Goal: Information Seeking & Learning: Learn about a topic

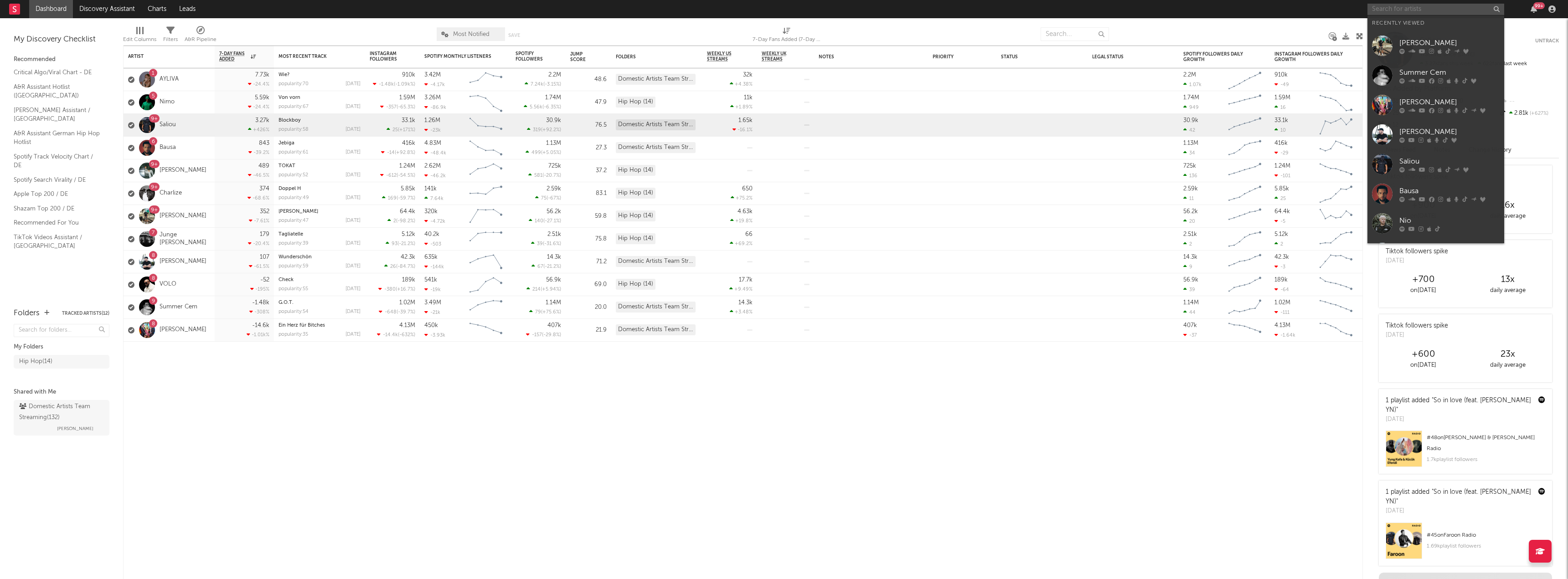
click at [1427, 11] on input "text" at bounding box center [1436, 9] width 137 height 12
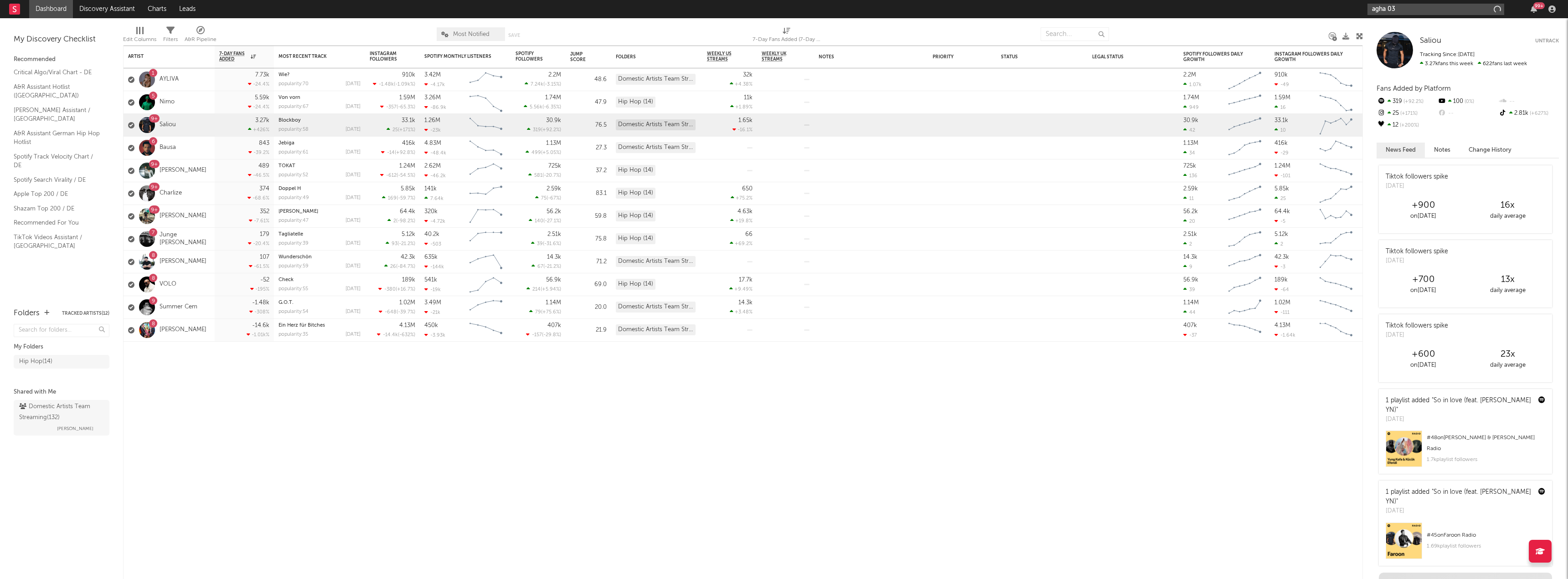
type input "agha 030"
click at [1444, 23] on div "AGHA 030" at bounding box center [1449, 27] width 100 height 11
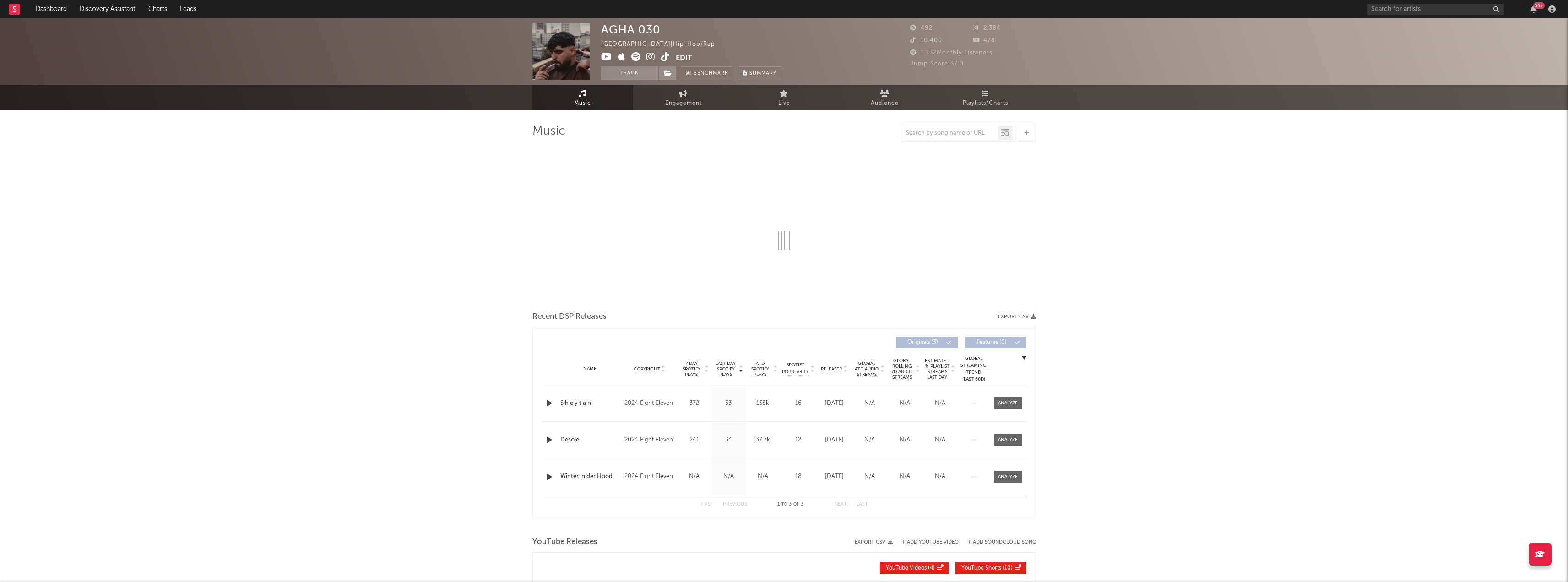
select select "6m"
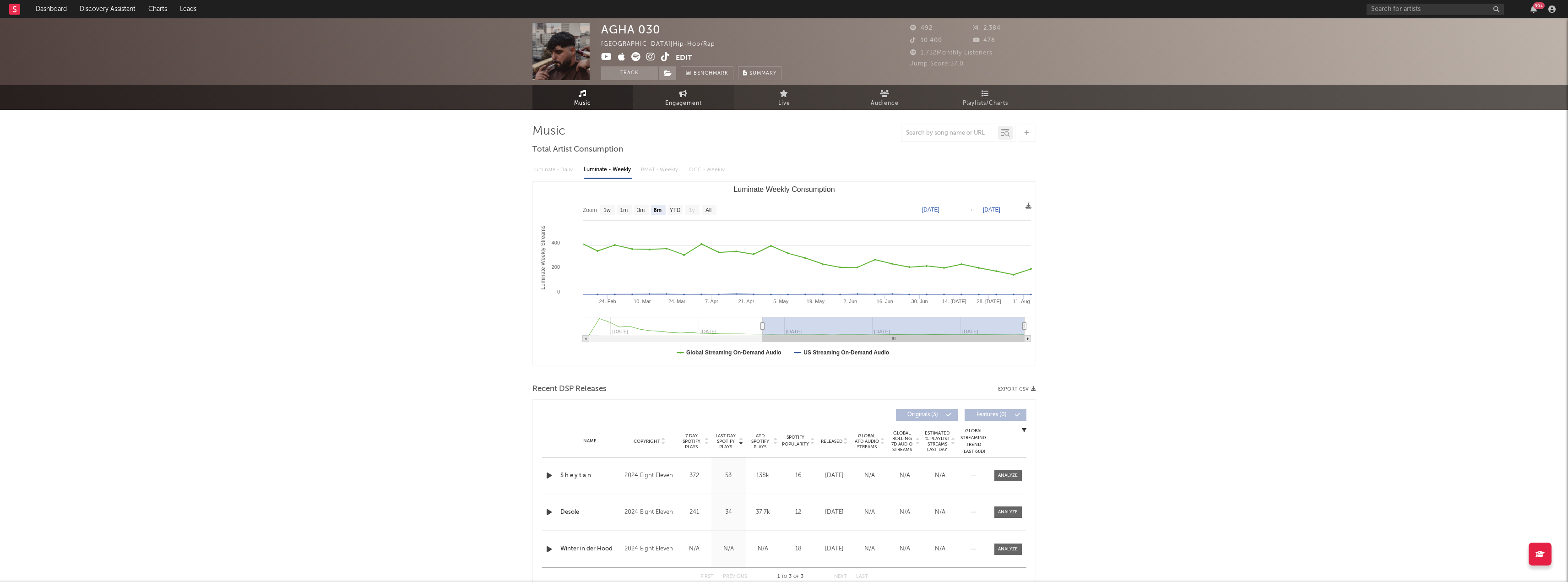
click at [690, 101] on span "Engagement" at bounding box center [683, 103] width 37 height 11
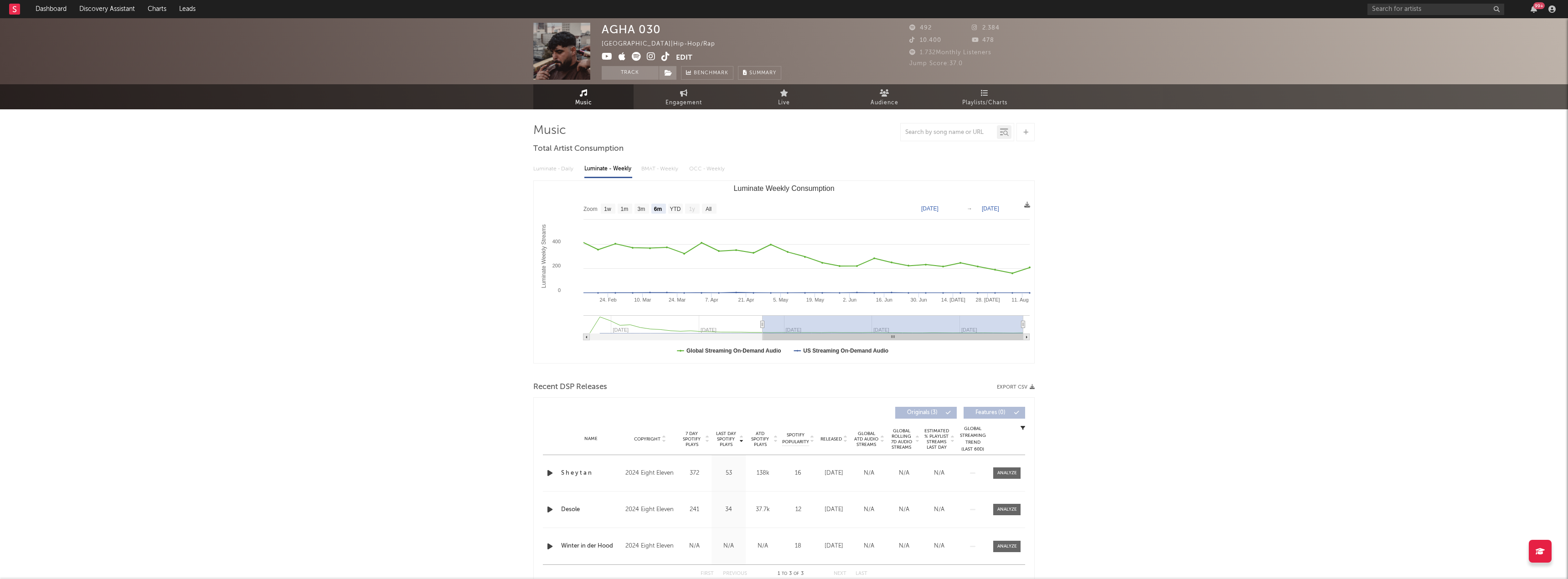
select select "1w"
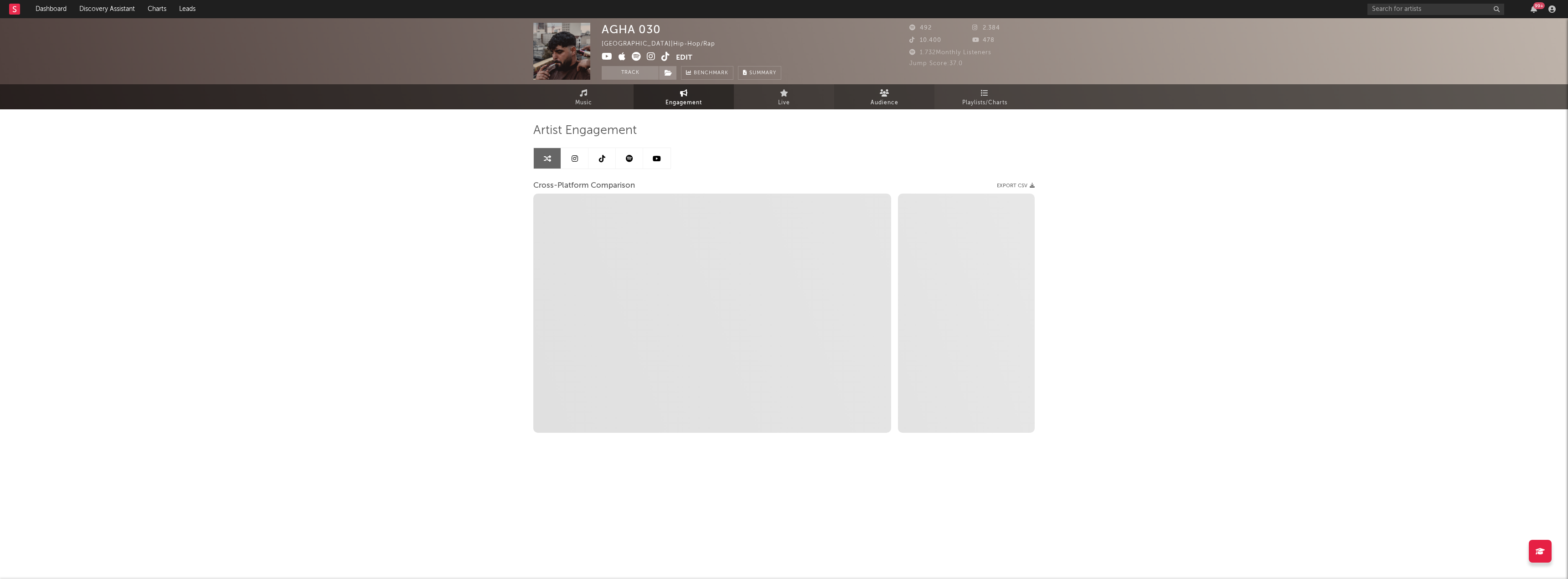
click at [878, 95] on link "Audience" at bounding box center [884, 97] width 100 height 25
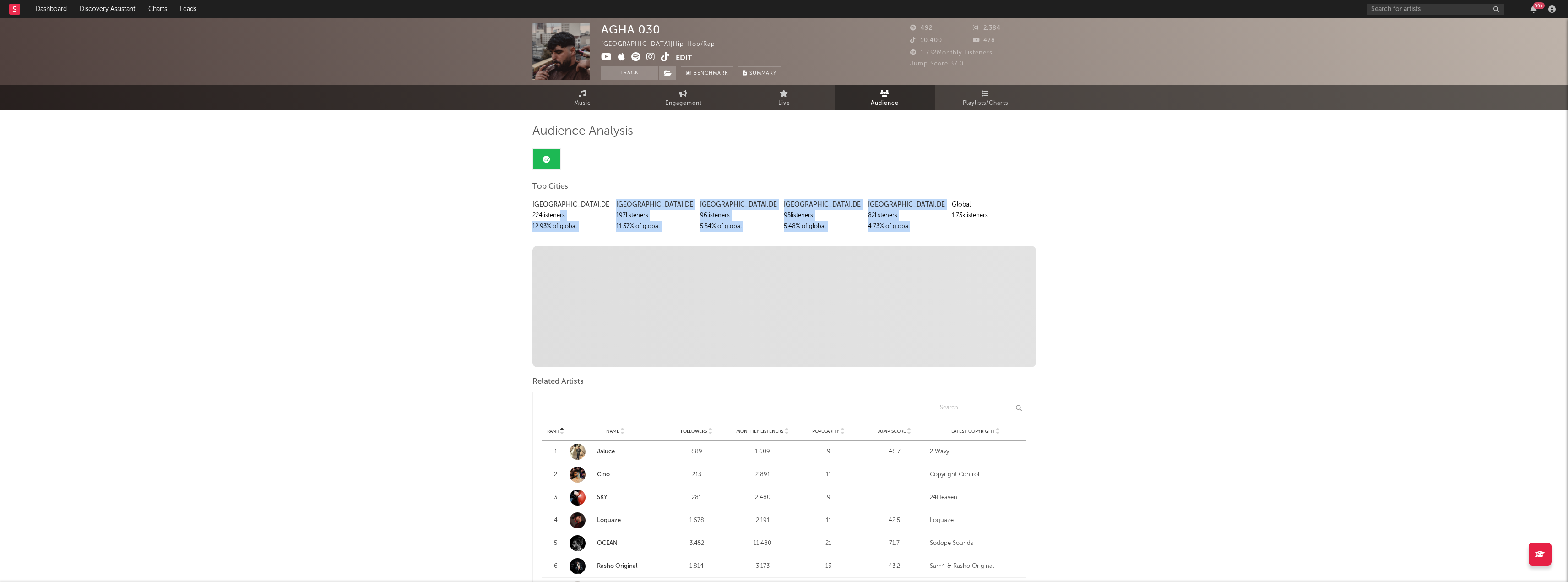
drag, startPoint x: 557, startPoint y: 214, endPoint x: 928, endPoint y: 223, distance: 371.1
click at [927, 223] on div "[GEOGRAPHIC_DATA] , DE 224 listeners 12.93 % of global [GEOGRAPHIC_DATA] , DE 1…" at bounding box center [784, 213] width 504 height 37
click at [928, 215] on div "82 listeners" at bounding box center [907, 216] width 77 height 11
click at [688, 96] on link "Engagement" at bounding box center [683, 97] width 101 height 25
select select "1w"
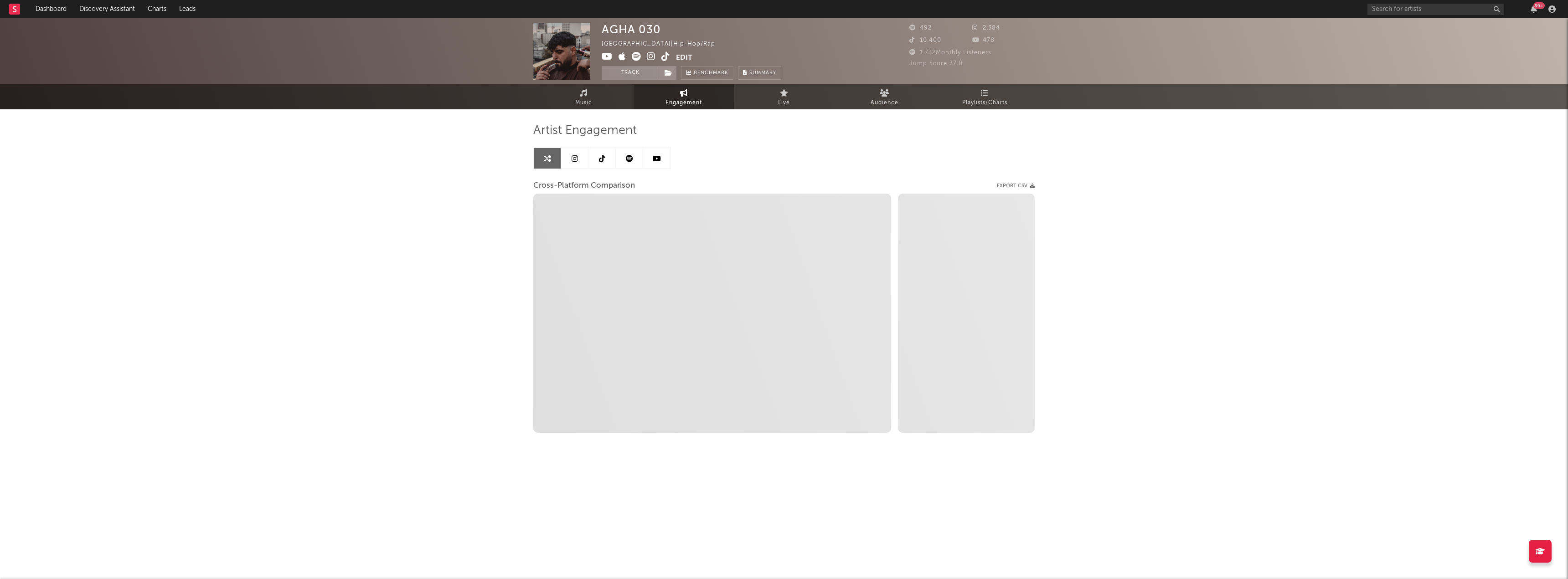
select select "1m"
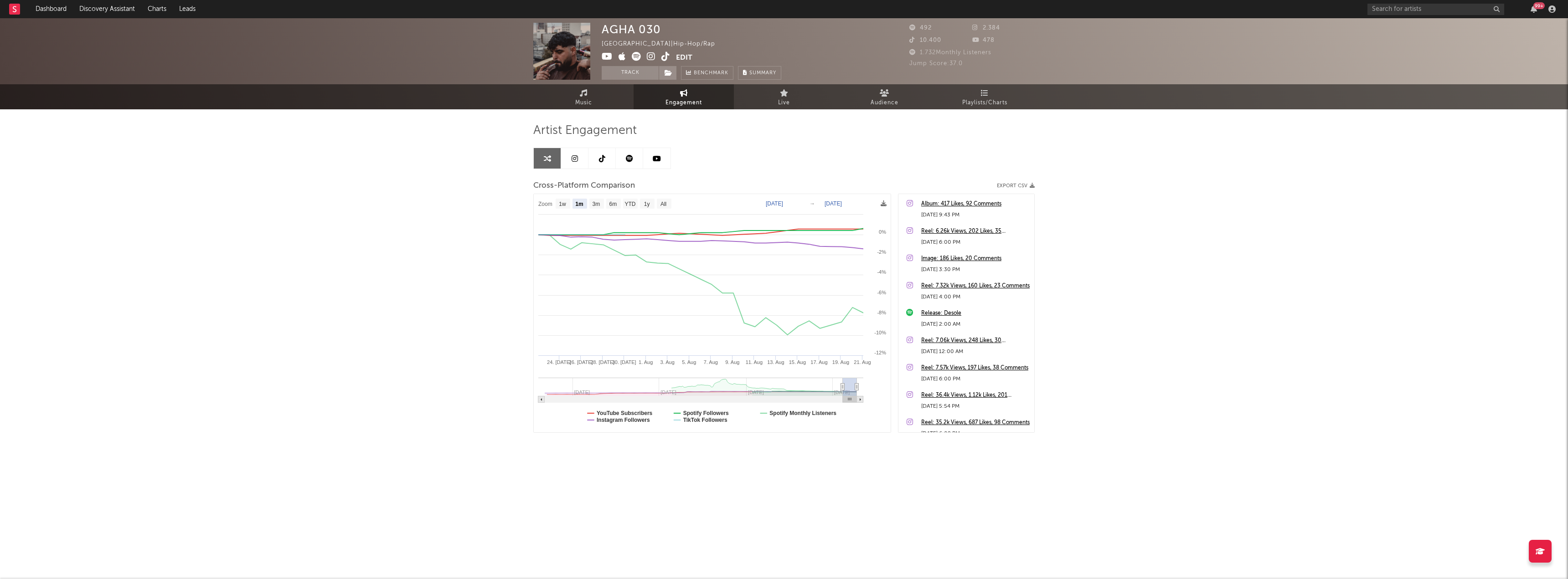
click at [634, 161] on link at bounding box center [629, 158] width 27 height 21
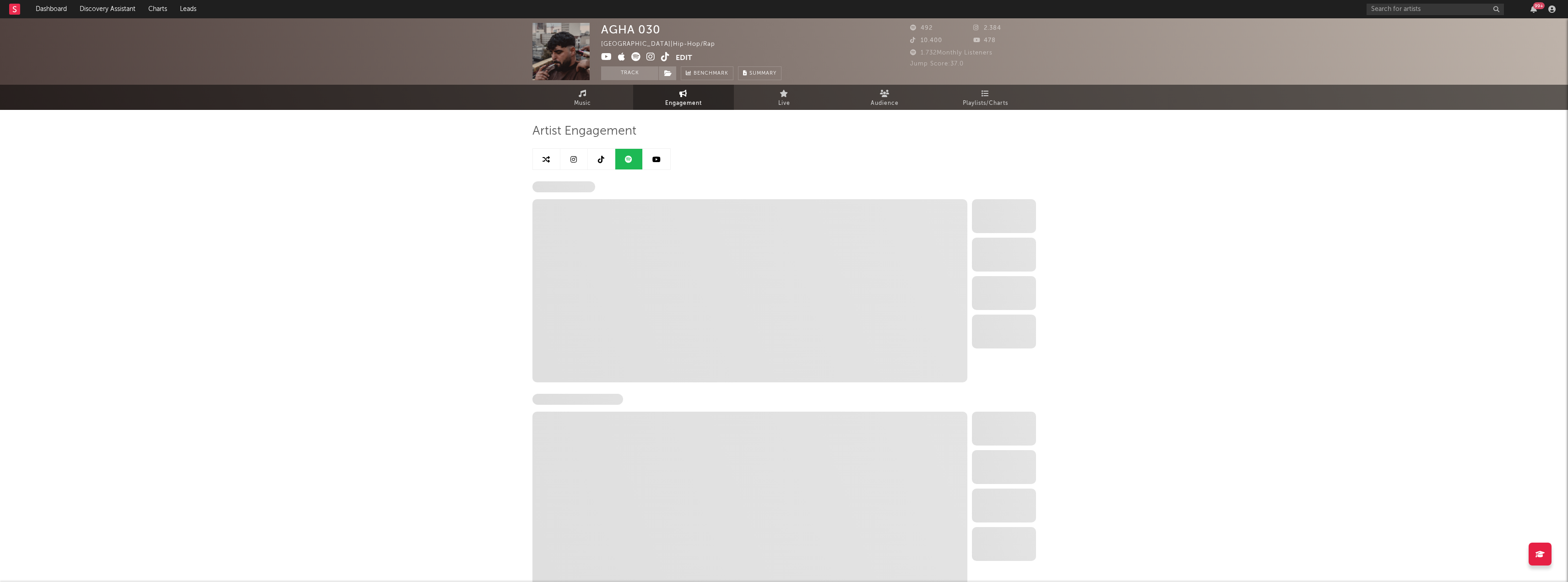
select select "6m"
select select "1w"
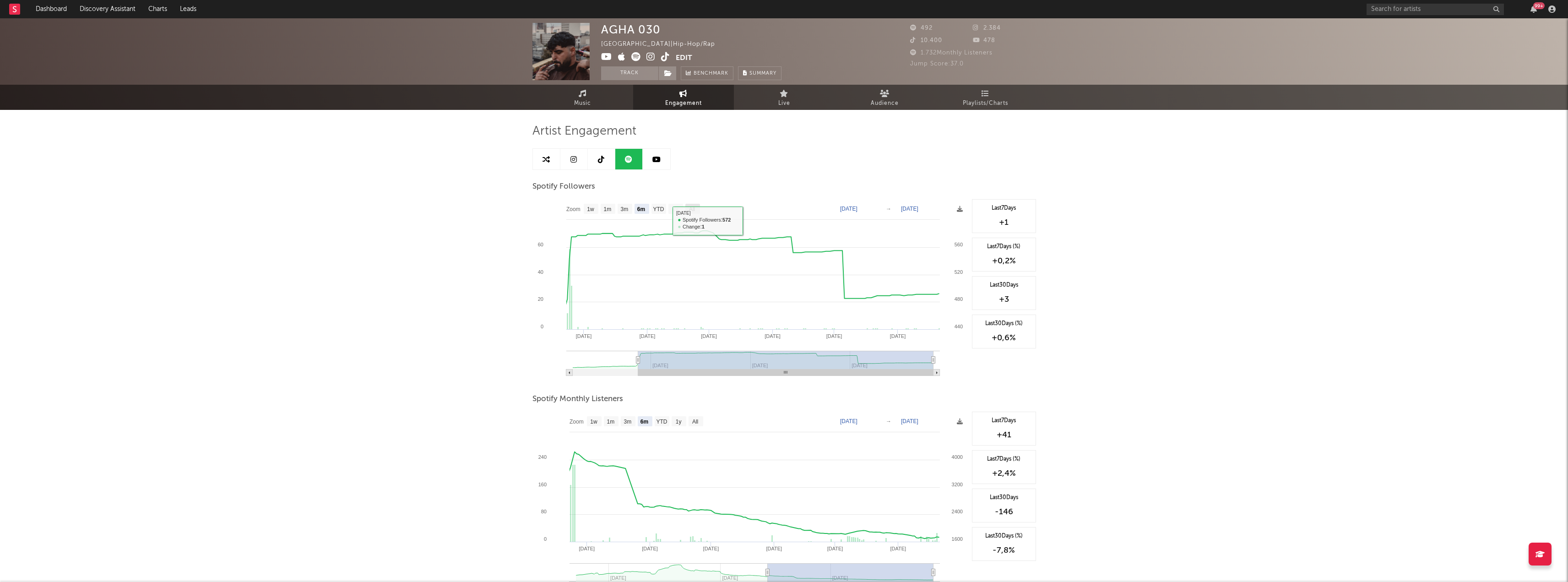
click at [686, 209] on rect at bounding box center [693, 208] width 15 height 10
select select "All"
type input "[DATE]"
click at [700, 422] on rect at bounding box center [696, 421] width 15 height 10
select select "All"
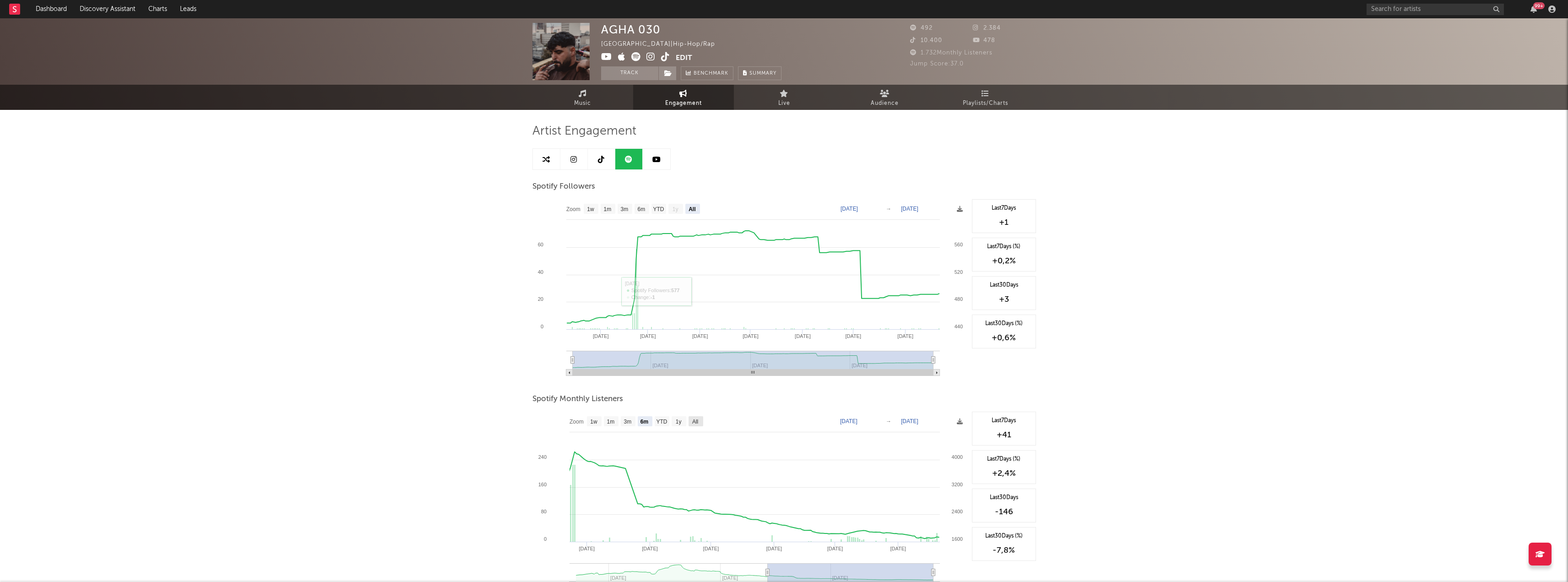
type input "[DATE]"
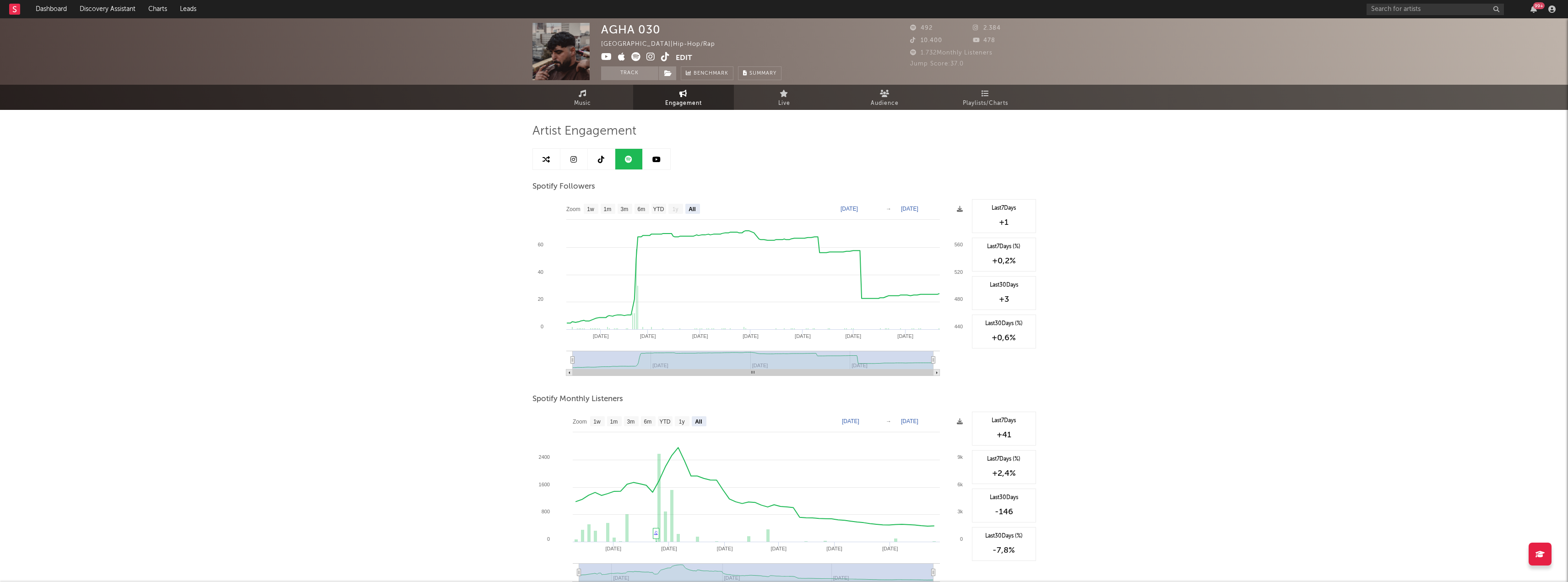
click at [471, 333] on div "AGHA 030 [GEOGRAPHIC_DATA] | Hip-Hop/Rap Edit Track Benchmark Summary 492 2.384…" at bounding box center [784, 444] width 1568 height 853
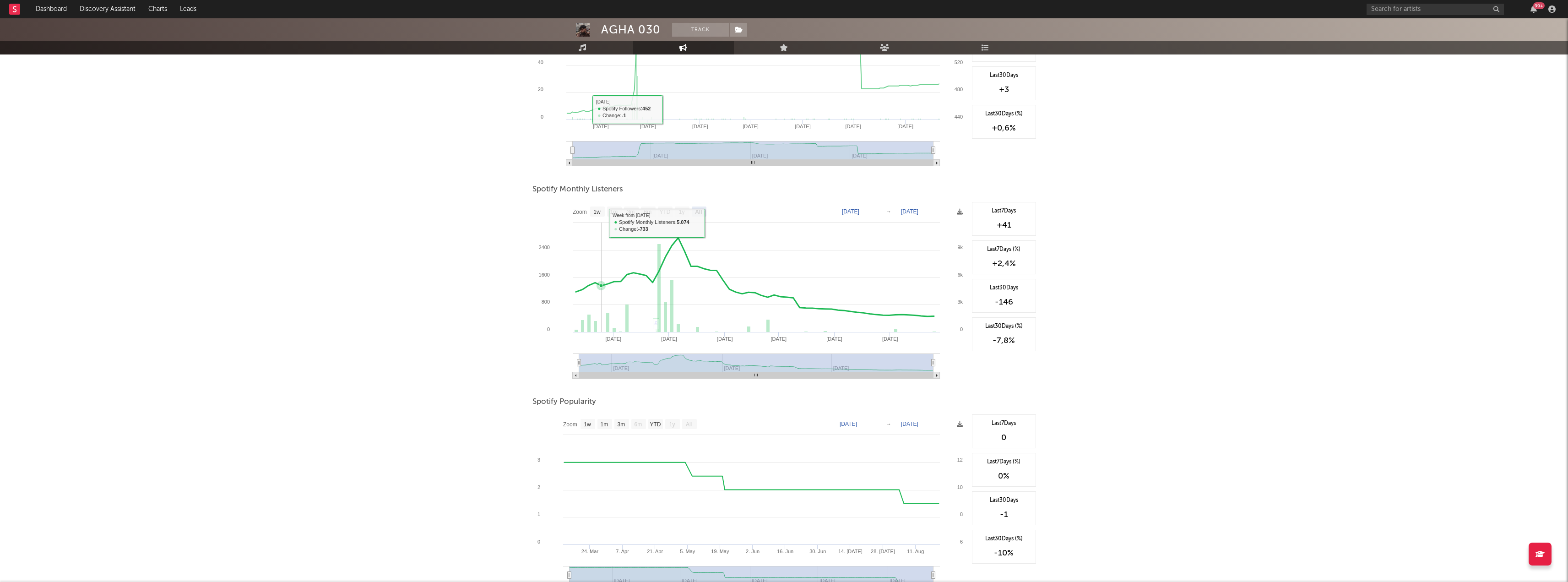
scroll to position [289, 0]
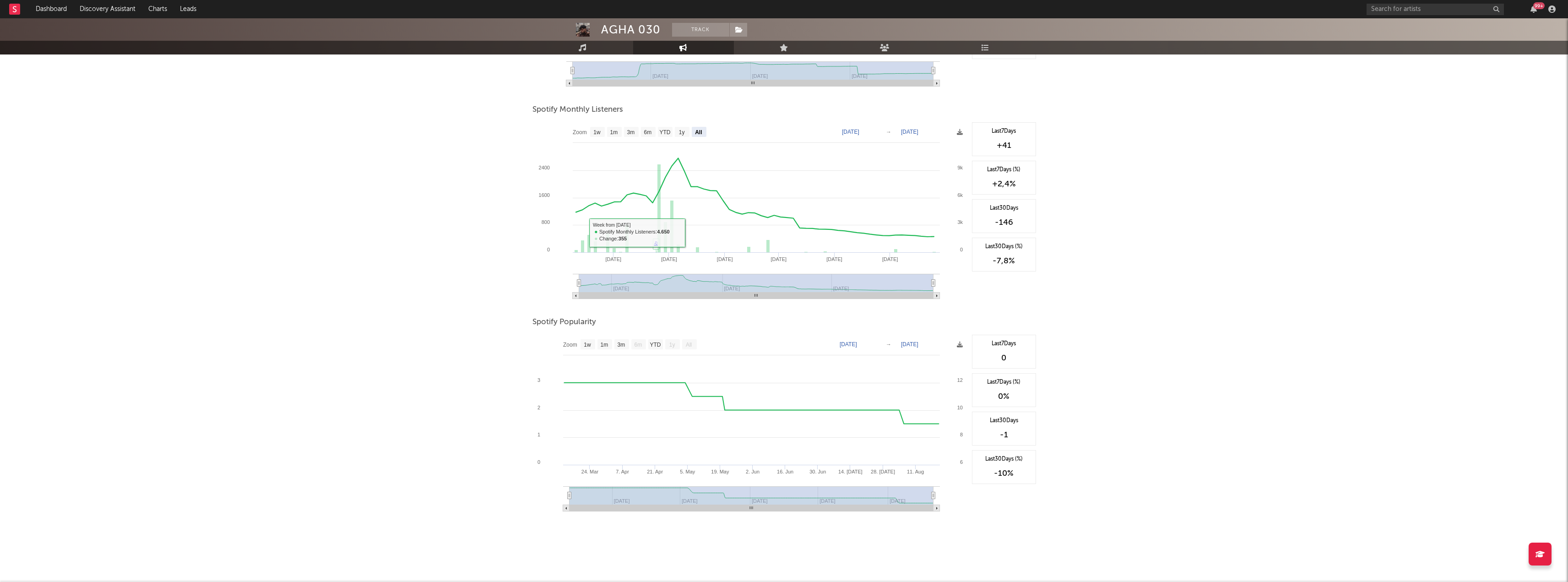
click at [316, 236] on div "AGHA 030 Track [GEOGRAPHIC_DATA] | Hip-Hop/Rap Edit Track Benchmark Summary 492…" at bounding box center [784, 155] width 1568 height 853
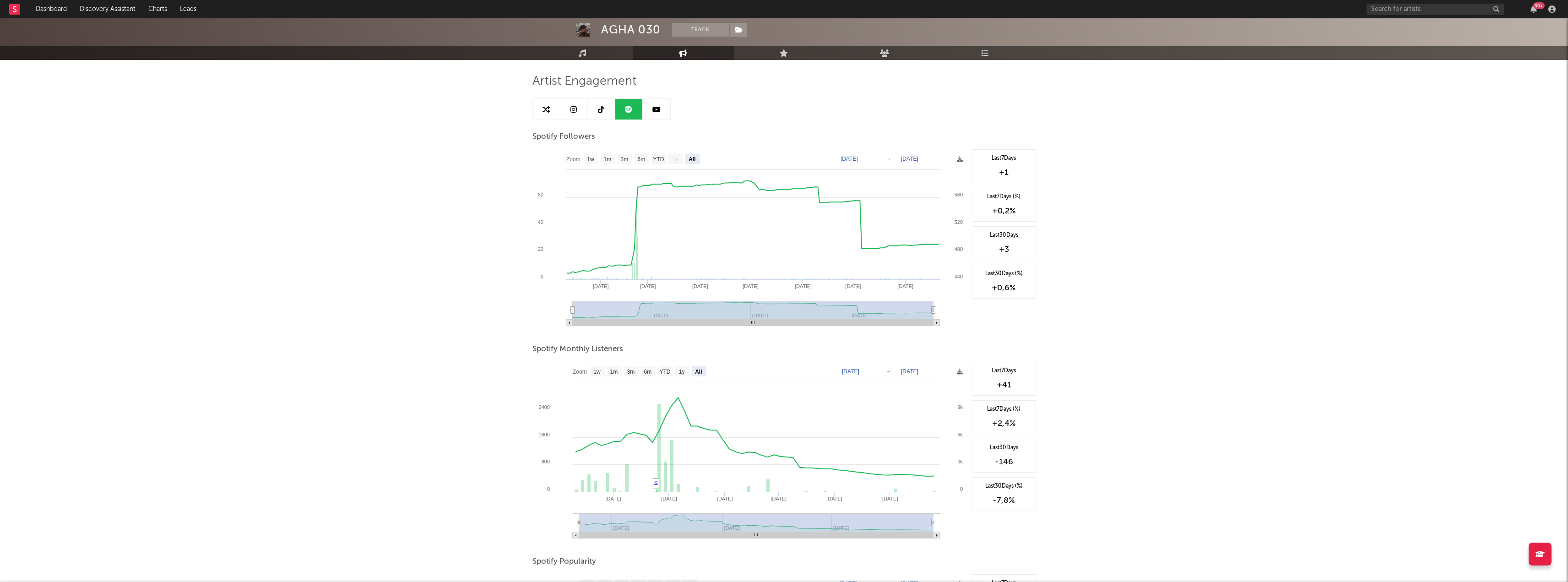
scroll to position [0, 0]
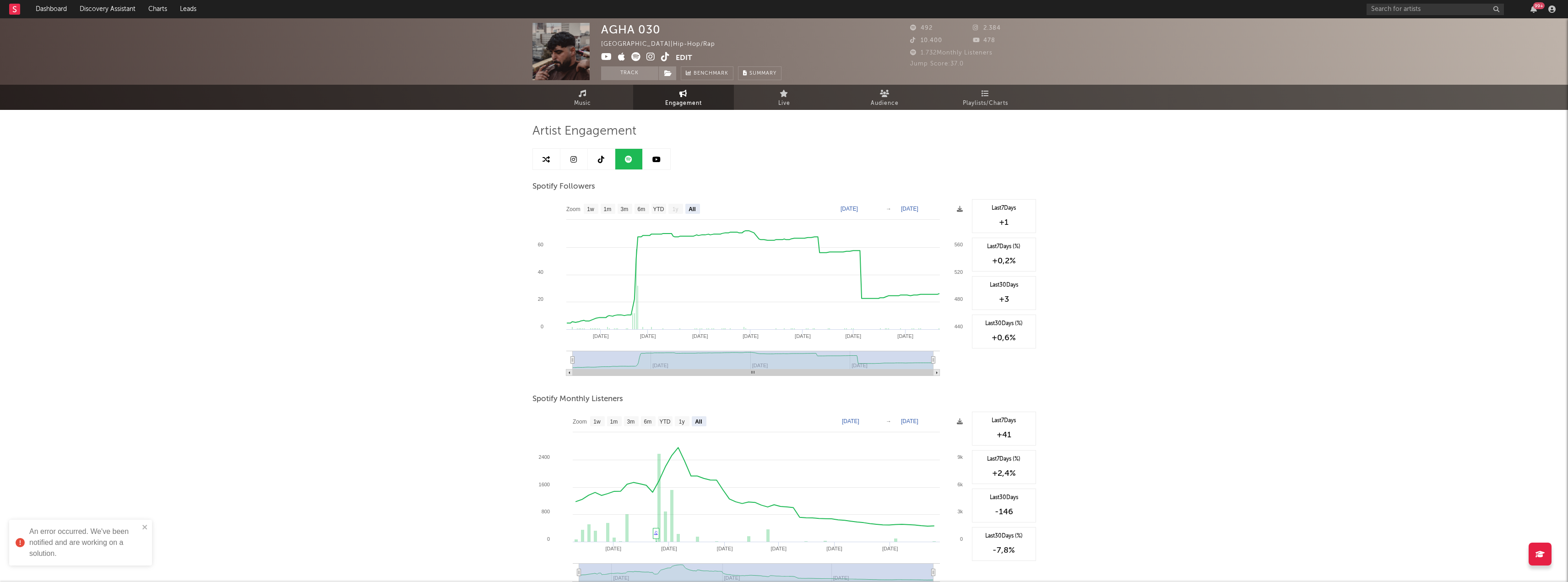
click at [298, 334] on div "AGHA 030 [GEOGRAPHIC_DATA] | Hip-Hop/Rap Edit Track Benchmark Summary 492 2.384…" at bounding box center [784, 444] width 1568 height 853
drag, startPoint x: 145, startPoint y: 526, endPoint x: 149, endPoint y: 521, distance: 6.4
click at [145, 526] on icon "close" at bounding box center [145, 527] width 6 height 7
click at [252, 109] on div "Music Engagement Live Audience Playlists/Charts" at bounding box center [784, 97] width 1568 height 25
